Goal: Transaction & Acquisition: Purchase product/service

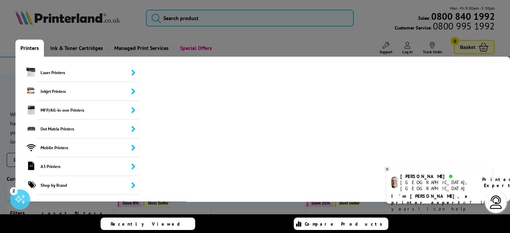
click at [40, 53] on link "Printers" at bounding box center [29, 48] width 29 height 17
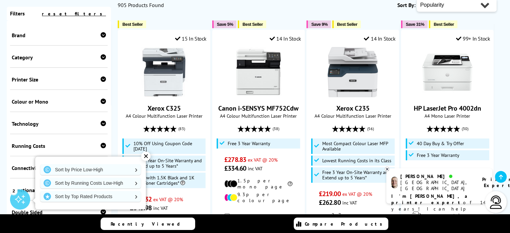
scroll to position [67, 0]
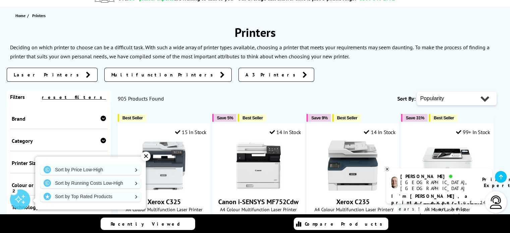
click at [470, 105] on select "Popularity Rating Price - Low to High Price - High to Low Running Costs - Low t…" at bounding box center [457, 98] width 80 height 13
select select "Price Ascending"
click at [417, 96] on select "Popularity Rating Price - Low to High Price - High to Low Running Costs - Low t…" at bounding box center [457, 98] width 80 height 13
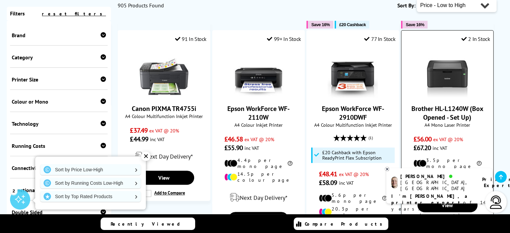
scroll to position [201, 0]
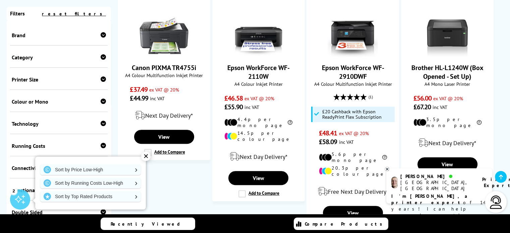
click at [149, 156] on div "✕" at bounding box center [145, 156] width 9 height 9
